Goal: Task Accomplishment & Management: Use online tool/utility

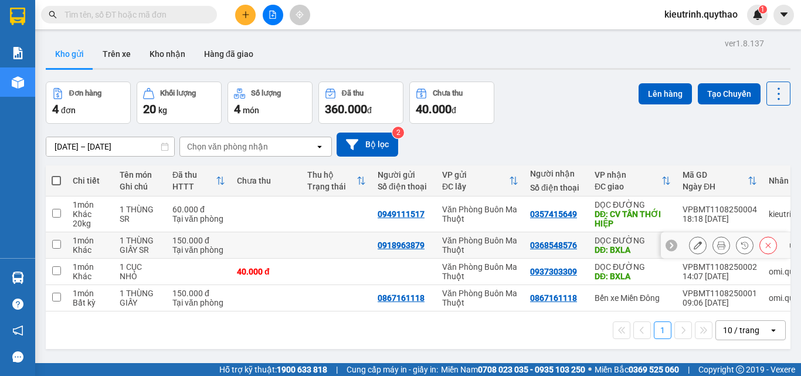
click at [56, 245] on input "checkbox" at bounding box center [56, 244] width 9 height 9
checkbox input "true"
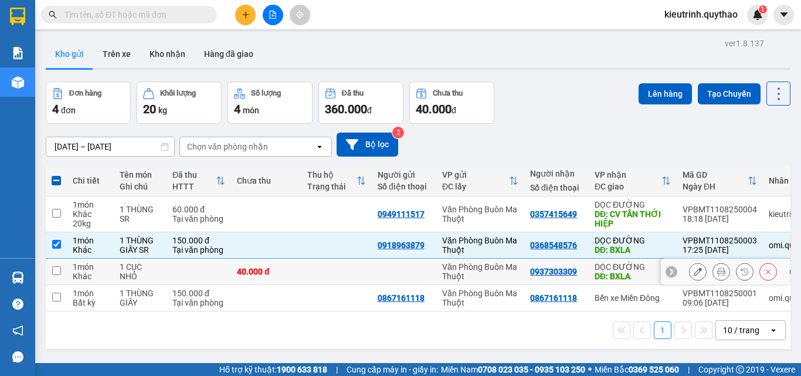
drag, startPoint x: 51, startPoint y: 273, endPoint x: 75, endPoint y: 243, distance: 38.4
click at [59, 269] on td at bounding box center [56, 272] width 21 height 26
checkbox input "true"
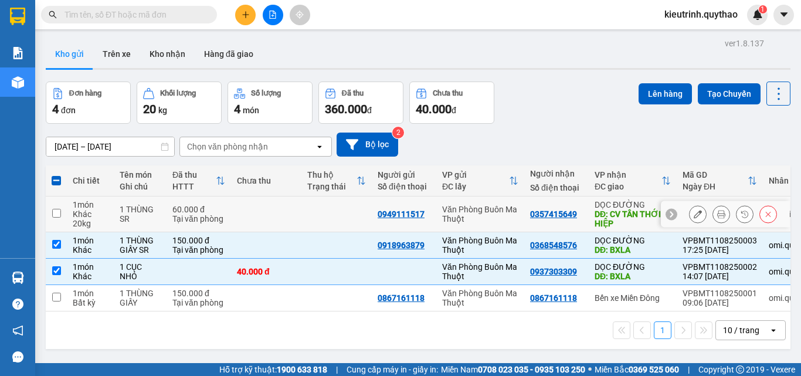
click at [59, 210] on input "checkbox" at bounding box center [56, 213] width 9 height 9
checkbox input "true"
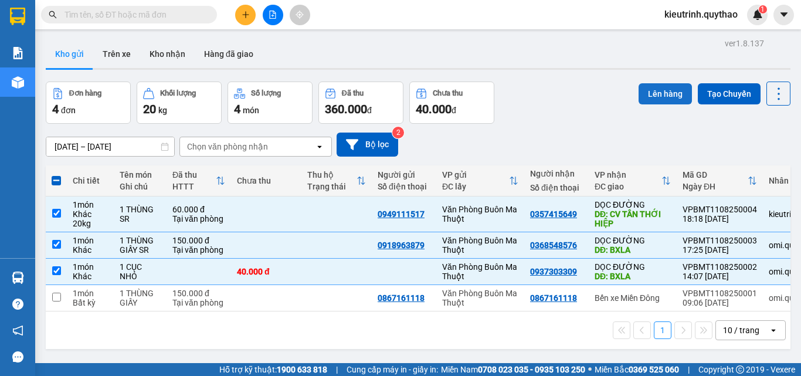
click at [653, 93] on button "Lên hàng" at bounding box center [665, 93] width 53 height 21
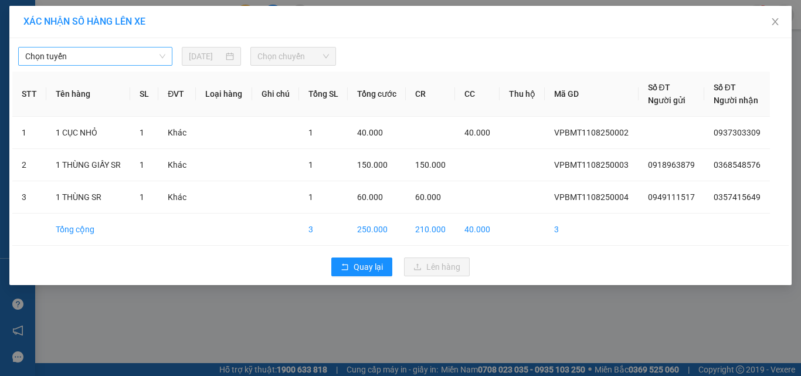
drag, startPoint x: 155, startPoint y: 50, endPoint x: 151, endPoint y: 57, distance: 8.4
click at [153, 53] on span "Chọn tuyến" at bounding box center [95, 56] width 140 height 18
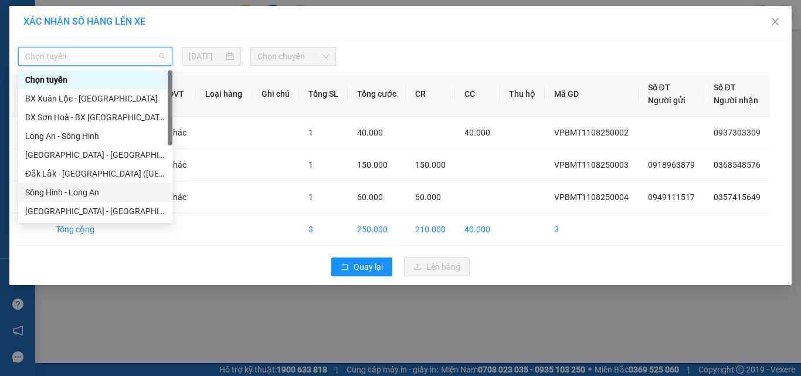
click at [97, 191] on div "Sông Hinh - Long An" at bounding box center [95, 192] width 140 height 13
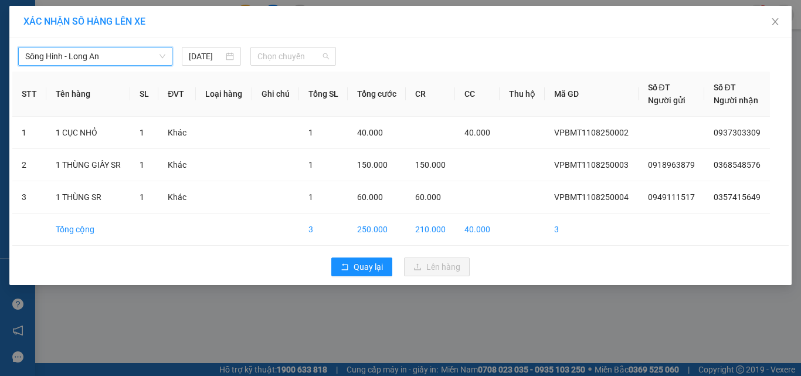
drag, startPoint x: 250, startPoint y: 50, endPoint x: 279, endPoint y: 66, distance: 32.0
click at [253, 51] on div "Chọn chuyến" at bounding box center [293, 56] width 86 height 19
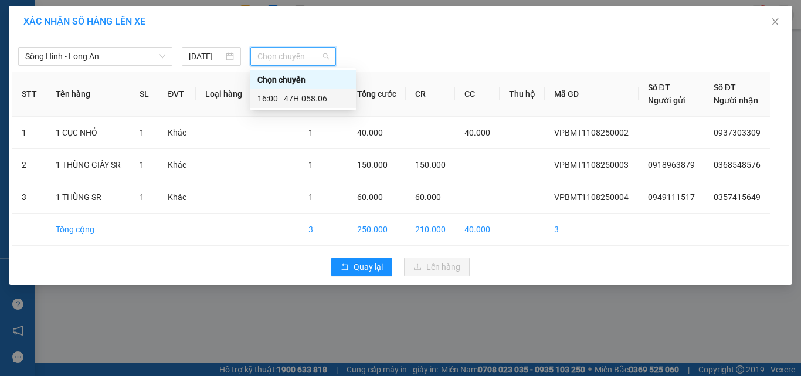
click at [282, 97] on div "16:00 - 47H-058.06" at bounding box center [302, 98] width 91 height 13
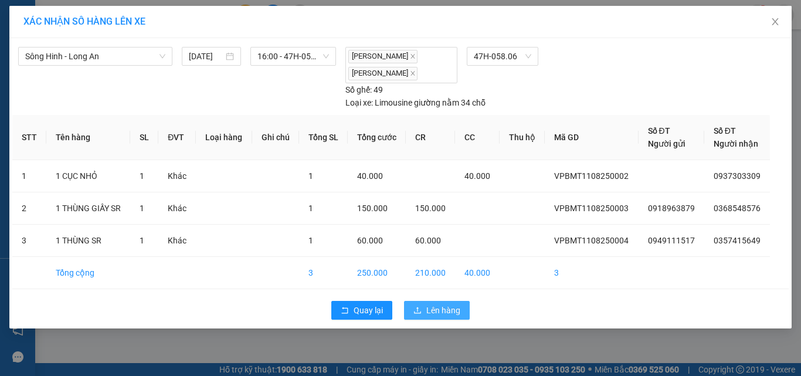
drag, startPoint x: 429, startPoint y: 313, endPoint x: 430, endPoint y: 294, distance: 18.8
click at [430, 308] on span "Lên hàng" at bounding box center [443, 310] width 34 height 13
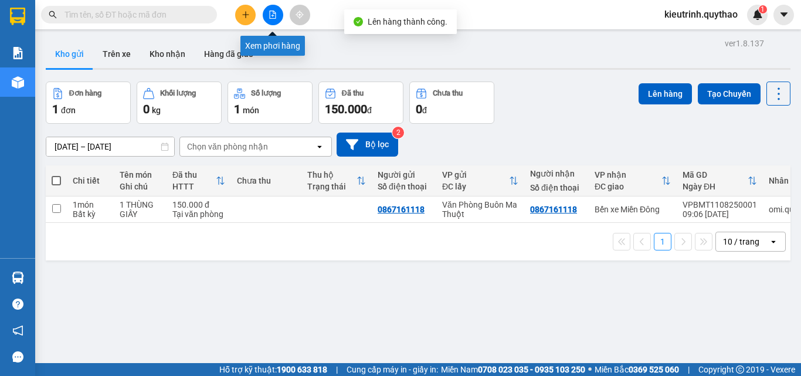
click at [269, 15] on icon "file-add" at bounding box center [273, 15] width 8 height 8
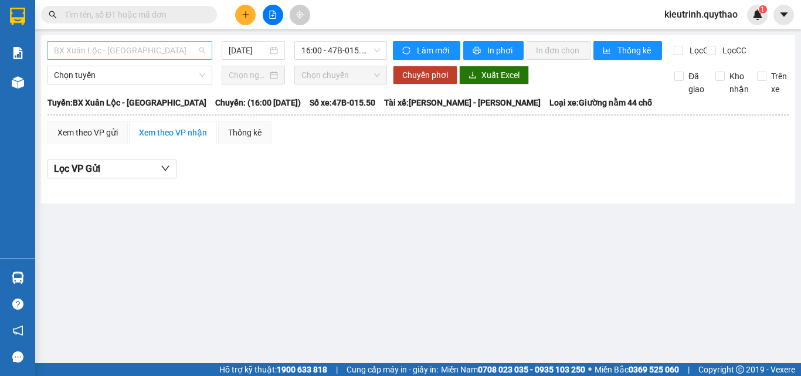
click at [136, 43] on span "BX Xuân Lộc - [GEOGRAPHIC_DATA]" at bounding box center [129, 51] width 151 height 18
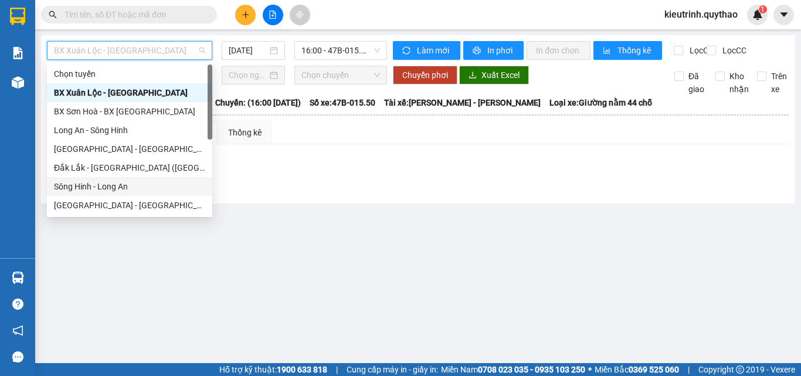
drag, startPoint x: 103, startPoint y: 184, endPoint x: 373, endPoint y: 273, distance: 285.2
click at [104, 184] on div "Sông Hinh - Long An" at bounding box center [129, 186] width 151 height 13
type input "[DATE]"
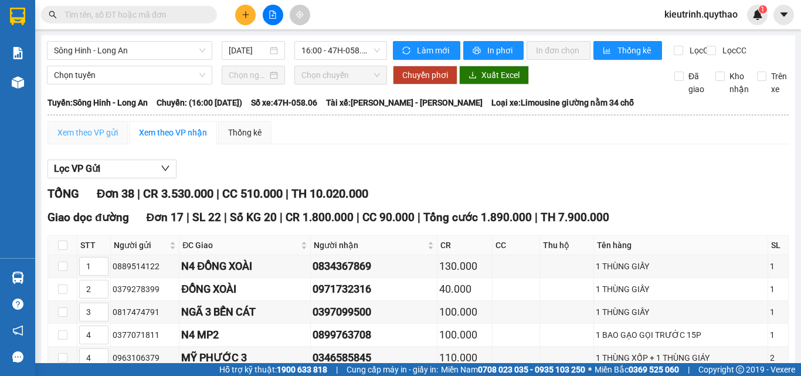
click at [113, 133] on div "Xem theo VP gửi" at bounding box center [87, 132] width 80 height 23
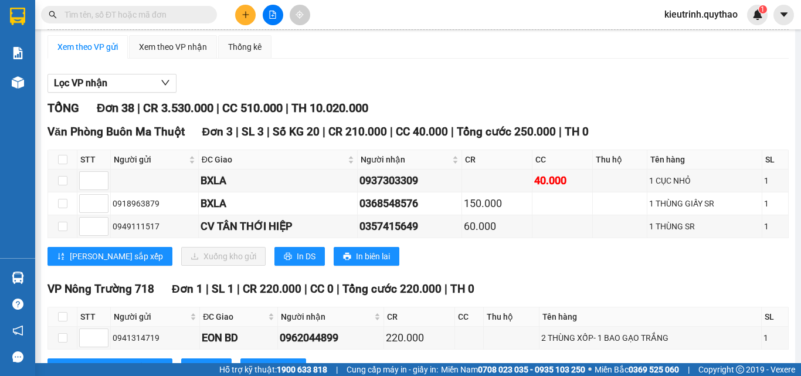
scroll to position [72, 0]
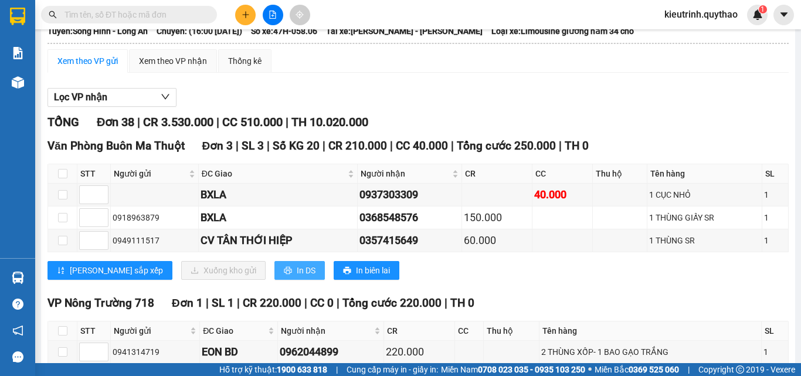
click at [297, 276] on span "In DS" at bounding box center [306, 270] width 19 height 13
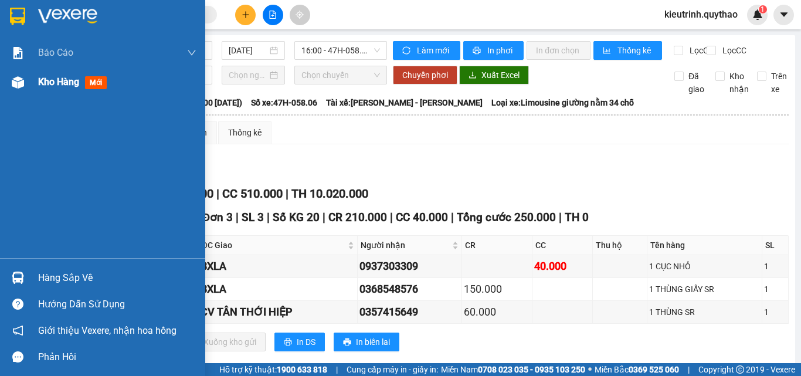
click at [51, 80] on span "Kho hàng" at bounding box center [58, 81] width 41 height 11
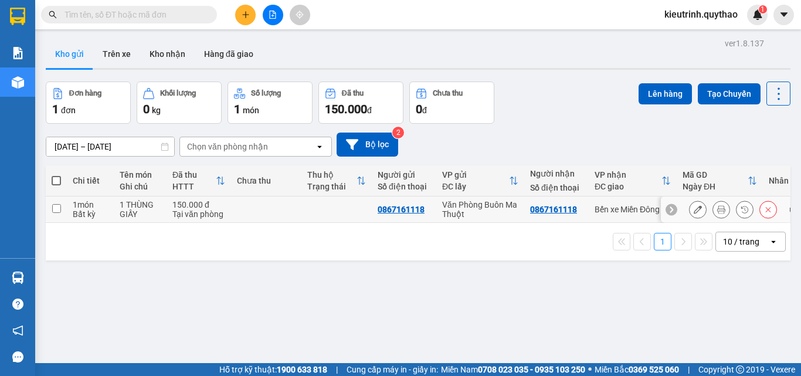
click at [53, 208] on input "checkbox" at bounding box center [56, 208] width 9 height 9
checkbox input "true"
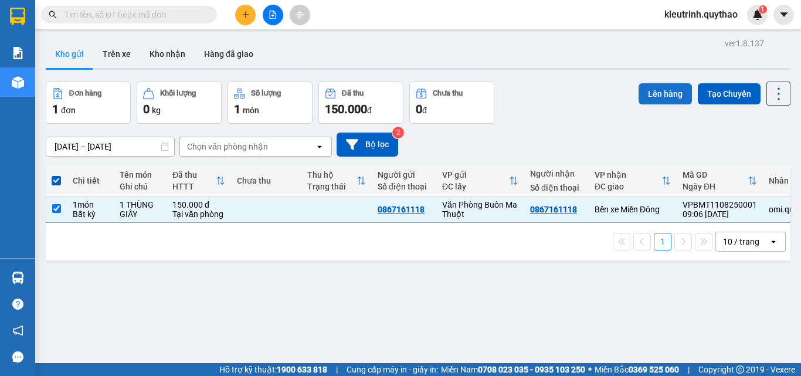
click at [651, 90] on button "Lên hàng" at bounding box center [665, 93] width 53 height 21
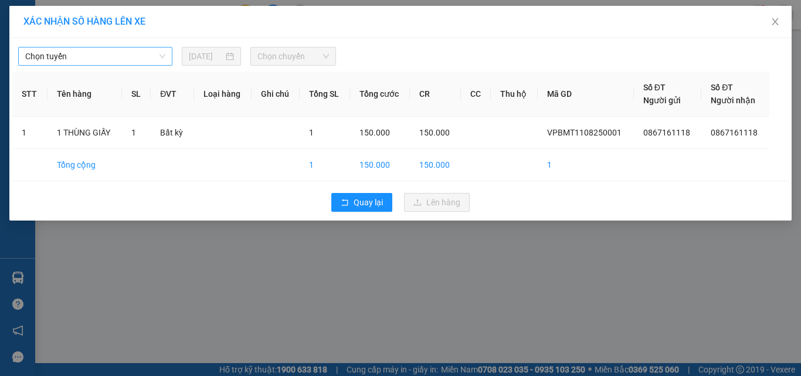
click at [134, 56] on span "Chọn tuyến" at bounding box center [95, 56] width 140 height 18
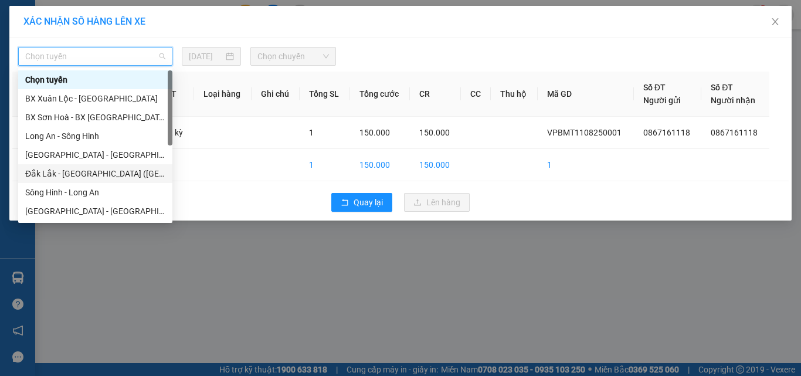
click at [95, 172] on div "Đắk Lắk - [GEOGRAPHIC_DATA] ([GEOGRAPHIC_DATA] mới)" at bounding box center [95, 173] width 140 height 13
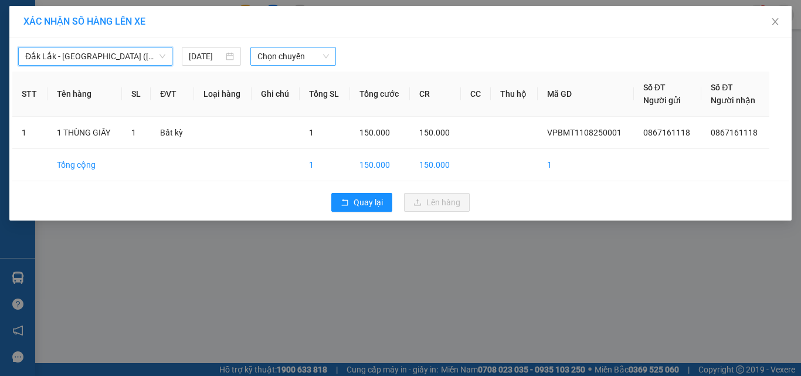
click at [271, 56] on span "Chọn chuyến" at bounding box center [293, 56] width 72 height 18
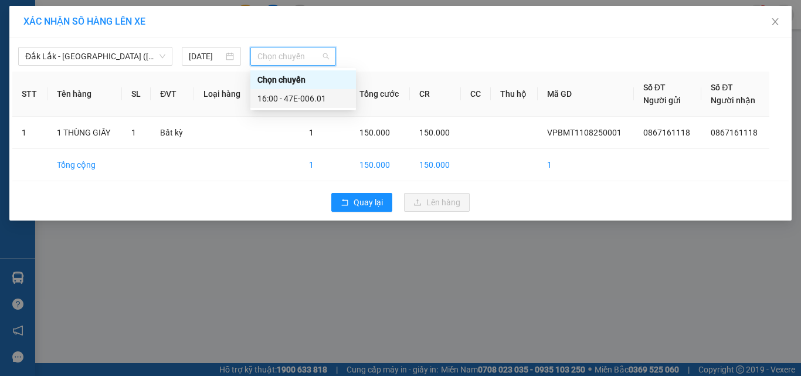
click at [325, 100] on div "16:00 - 47E-006.01" at bounding box center [302, 98] width 91 height 13
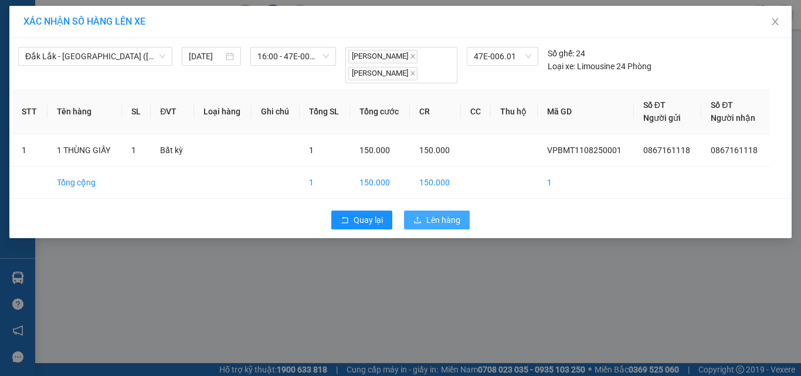
click at [438, 227] on button "Lên hàng" at bounding box center [437, 219] width 66 height 19
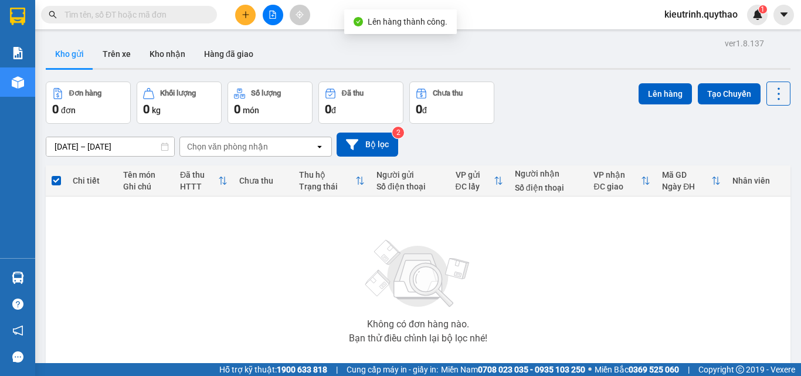
click at [267, 13] on button at bounding box center [273, 15] width 21 height 21
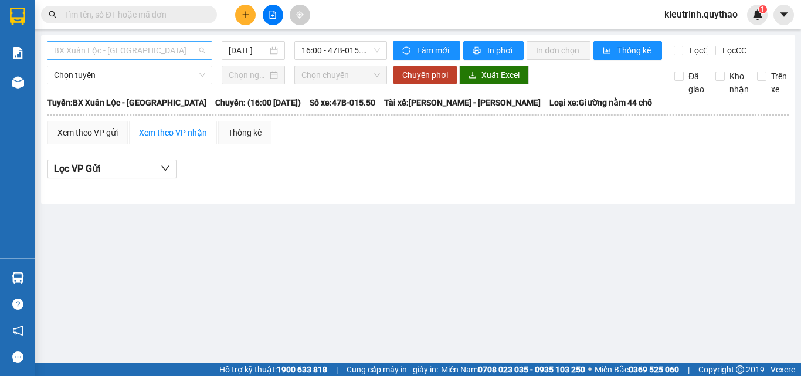
click at [133, 52] on span "BX Xuân Lộc - [GEOGRAPHIC_DATA]" at bounding box center [129, 51] width 151 height 18
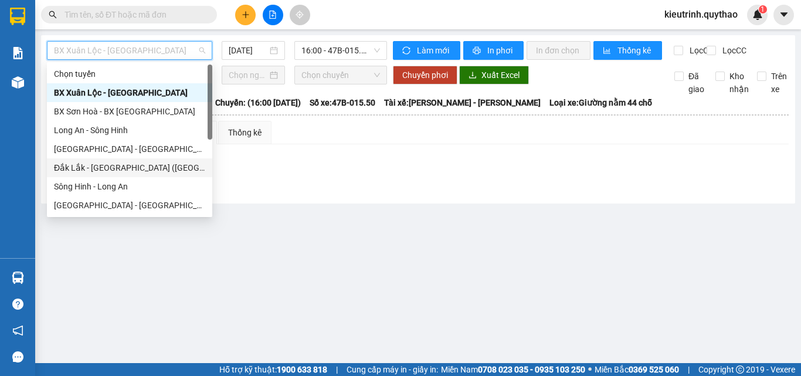
click at [124, 169] on div "Đắk Lắk - [GEOGRAPHIC_DATA] ([GEOGRAPHIC_DATA] mới)" at bounding box center [129, 167] width 151 height 13
type input "[DATE]"
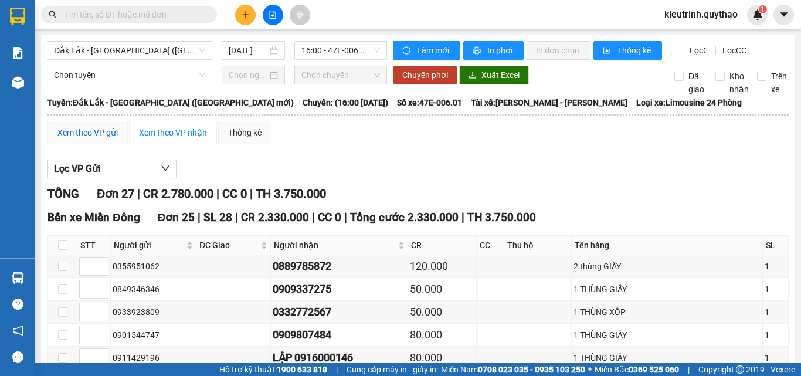
click at [81, 139] on div "Xem theo VP gửi" at bounding box center [87, 132] width 60 height 13
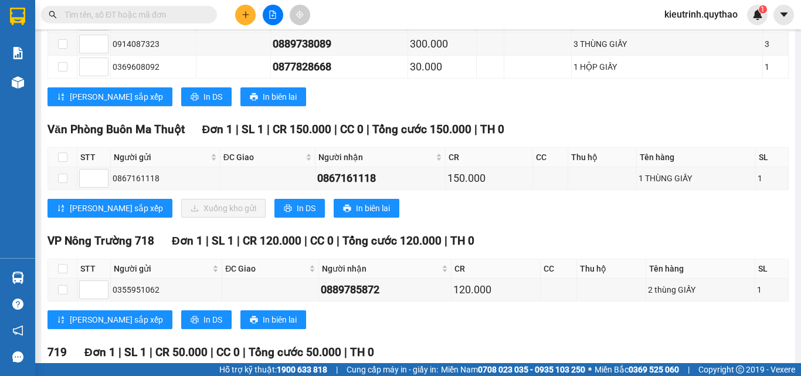
scroll to position [762, 0]
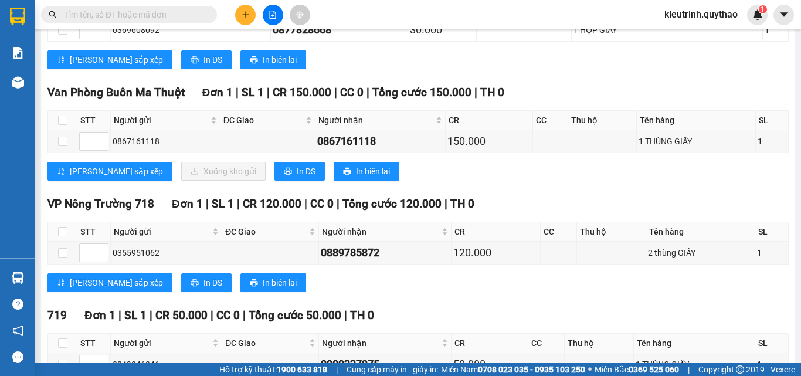
click at [406, 11] on div "Kết quả tìm kiếm ( 0 ) Bộ lọc No Data kieutrinh.quythao 1" at bounding box center [400, 14] width 801 height 29
